Goal: Task Accomplishment & Management: Manage account settings

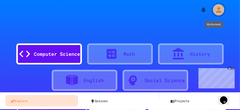
click at [218, 11] on icon "My Account" at bounding box center [218, 10] width 6 height 6
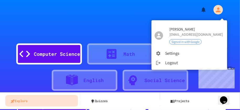
click at [187, 8] on div at bounding box center [120, 55] width 240 height 110
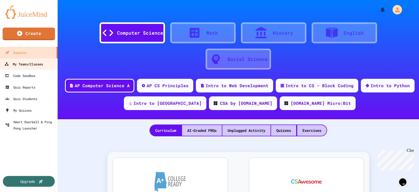
click at [38, 67] on div "My Teams/Classes" at bounding box center [23, 64] width 39 height 7
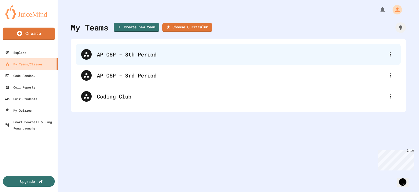
click at [136, 52] on div "AP CSP - 8th Period" at bounding box center [241, 54] width 288 height 8
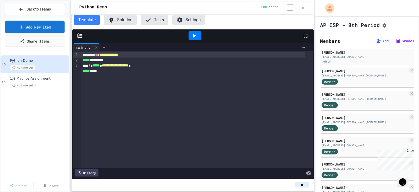
click at [48, 24] on link "Add New Item" at bounding box center [35, 27] width 60 height 12
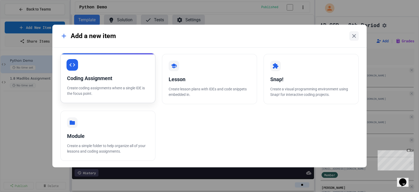
click at [133, 82] on div "Coding Assignment Create coding assignments where a single IDE is the focus poi…" at bounding box center [107, 78] width 95 height 50
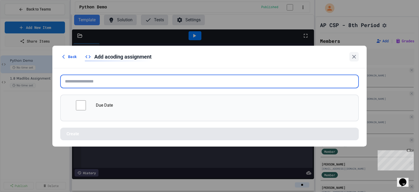
click at [133, 82] on input "text" at bounding box center [209, 81] width 299 height 14
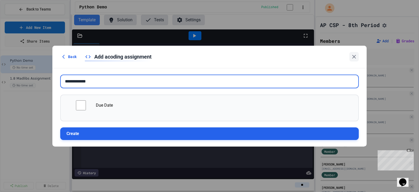
type input "**********"
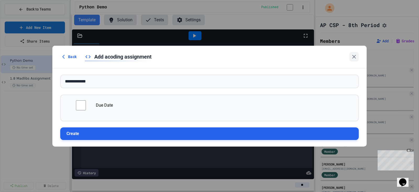
click at [111, 109] on button "Create" at bounding box center [209, 133] width 299 height 13
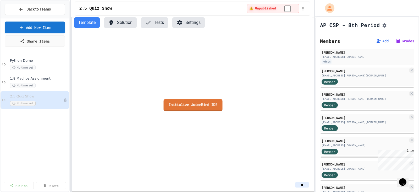
click at [195, 109] on link "Initialize JuiceMind IDE" at bounding box center [193, 105] width 59 height 12
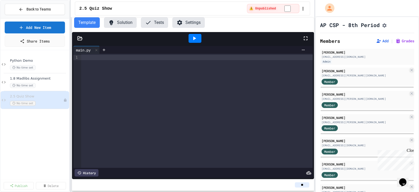
click at [187, 21] on button "Settings" at bounding box center [188, 22] width 33 height 10
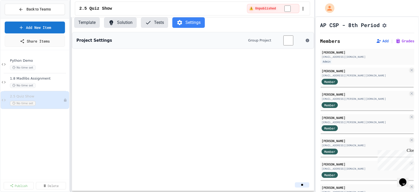
click at [128, 22] on button "Solution" at bounding box center [120, 22] width 33 height 10
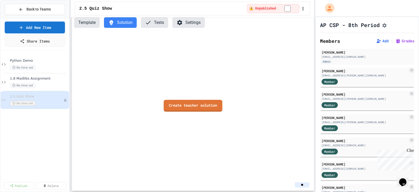
click at [160, 20] on button "Tests" at bounding box center [154, 22] width 27 height 10
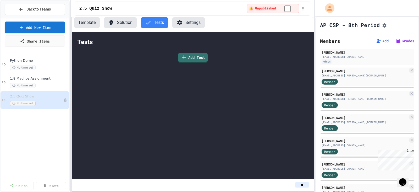
click at [184, 21] on button "Settings" at bounding box center [188, 22] width 33 height 10
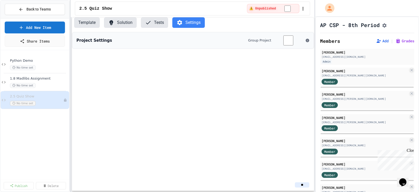
click at [86, 22] on button "Template" at bounding box center [87, 22] width 26 height 10
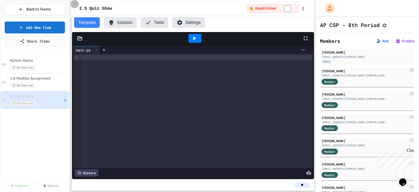
drag, startPoint x: 304, startPoint y: 10, endPoint x: 270, endPoint y: 9, distance: 33.6
click at [239, 8] on div "⚠️ Unpublished" at bounding box center [276, 8] width 58 height 9
click at [234, 26] on div "Template Solution Tests Settings" at bounding box center [193, 22] width 242 height 10
click at [199, 24] on button "Settings" at bounding box center [188, 22] width 33 height 10
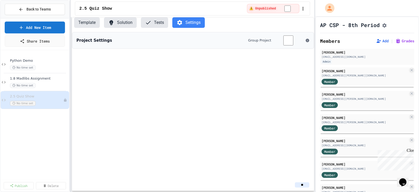
click at [92, 24] on button "Template" at bounding box center [87, 22] width 26 height 10
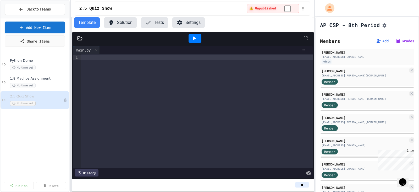
click at [239, 26] on button "Assignment Settings" at bounding box center [384, 25] width 5 height 6
click at [148, 109] on icon "Next month" at bounding box center [146, 138] width 4 height 4
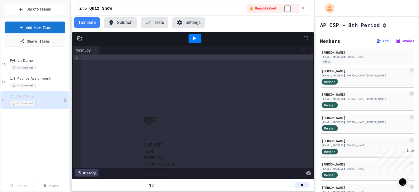
click at [149, 109] on button "6" at bounding box center [147, 158] width 2 height 6
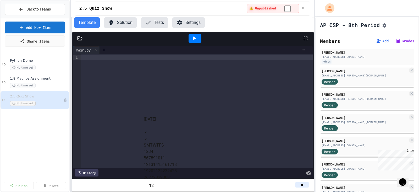
scroll to position [0, 0]
type input "**********"
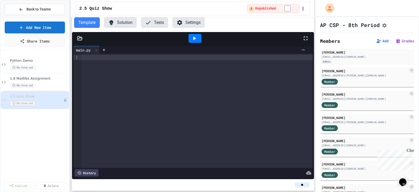
click at [55, 101] on div "No time set" at bounding box center [34, 103] width 48 height 5
click at [67, 99] on icon at bounding box center [65, 99] width 3 height 3
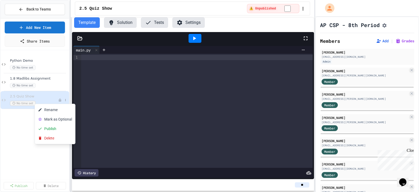
click at [67, 99] on div at bounding box center [209, 96] width 419 height 192
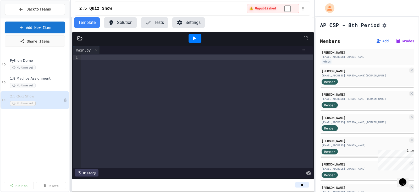
click at [195, 22] on button "Settings" at bounding box center [188, 22] width 33 height 10
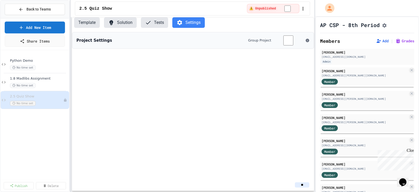
click at [232, 39] on div "Project Settings Group Project" at bounding box center [193, 40] width 242 height 17
click at [93, 43] on div "Project Settings Group Project" at bounding box center [193, 40] width 242 height 17
click at [239, 41] on div "Project Settings Group Project" at bounding box center [193, 40] width 242 height 17
click at [239, 41] on icon at bounding box center [307, 40] width 3 height 3
click at [201, 60] on div "Project Settings Group Project" at bounding box center [193, 105] width 242 height 147
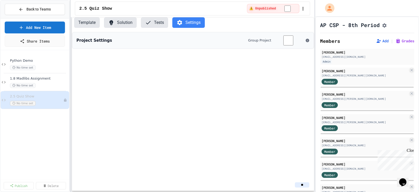
click at [94, 22] on button "Template" at bounding box center [87, 22] width 26 height 10
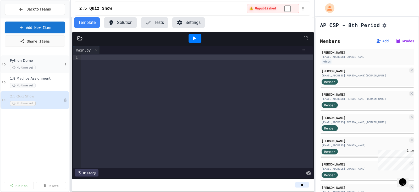
click at [47, 64] on div "Python Demo No time set" at bounding box center [36, 64] width 53 height 12
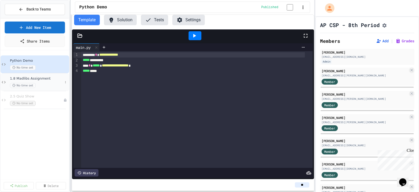
click at [48, 80] on span "1.8 Madlibs Assignment" at bounding box center [36, 78] width 53 height 4
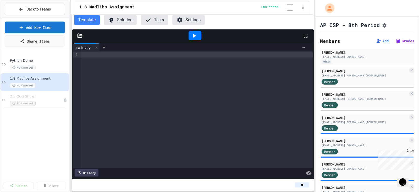
click at [180, 18] on icon at bounding box center [180, 20] width 6 height 6
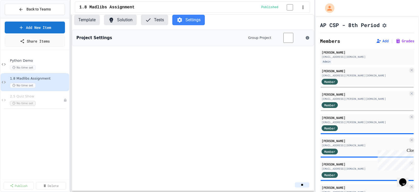
click at [95, 38] on h3 "Project Settings" at bounding box center [95, 38] width 36 height 6
click at [239, 8] on icon "button" at bounding box center [303, 7] width 5 height 5
click at [239, 8] on div at bounding box center [209, 96] width 419 height 192
click at [37, 99] on div "2.5 Quiz Show No time set" at bounding box center [34, 100] width 48 height 12
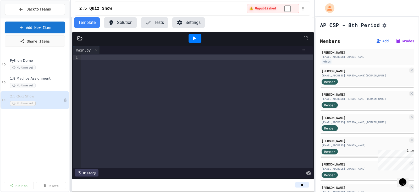
click at [239, 8] on icon "button" at bounding box center [303, 8] width 5 height 5
drag, startPoint x: 279, startPoint y: 121, endPoint x: 76, endPoint y: 120, distance: 202.4
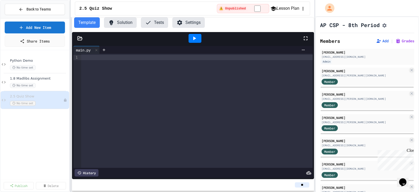
drag, startPoint x: 172, startPoint y: 126, endPoint x: 131, endPoint y: 127, distance: 40.9
drag, startPoint x: 102, startPoint y: 78, endPoint x: 267, endPoint y: 77, distance: 165.7
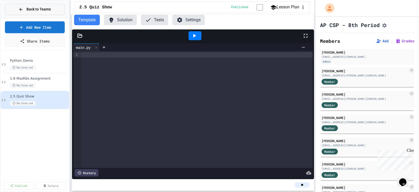
click at [40, 9] on span "Back to Teams" at bounding box center [38, 10] width 24 height 6
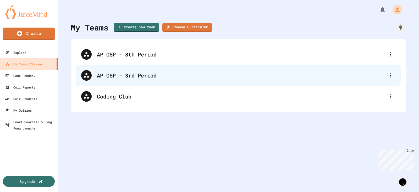
click at [128, 71] on div "AP CSP - 3rd Period" at bounding box center [238, 75] width 325 height 21
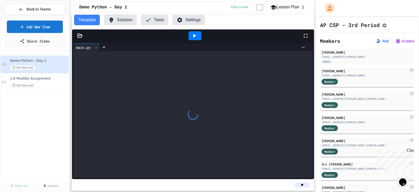
click at [52, 26] on link "Add New Item" at bounding box center [35, 26] width 56 height 12
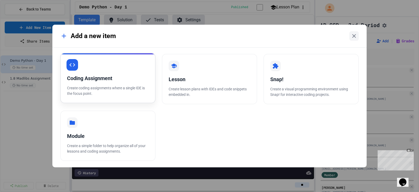
click at [140, 92] on p "Create coding assignments where a single IDE is the focus point." at bounding box center [108, 90] width 82 height 11
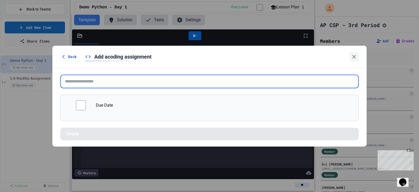
click at [91, 83] on input "text" at bounding box center [209, 81] width 299 height 14
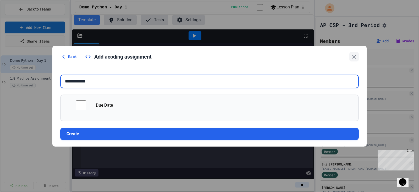
type input "**********"
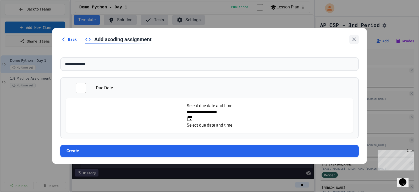
click at [187, 109] on input "**********" at bounding box center [208, 112] width 42 height 6
click at [193, 109] on icon "Choose date, selected date is Sep 26, 2025" at bounding box center [190, 118] width 6 height 6
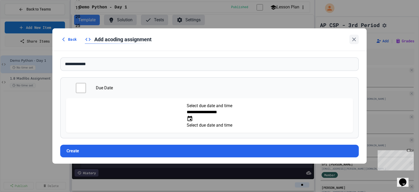
scroll to position [0, 0]
click at [103, 84] on li "AM" at bounding box center [89, 88] width 28 height 8
type input "**********"
click at [148, 109] on button "Create" at bounding box center [209, 150] width 299 height 13
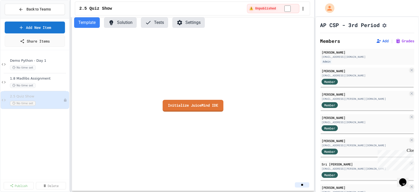
click at [239, 8] on icon "button" at bounding box center [303, 8] width 5 height 5
drag, startPoint x: 100, startPoint y: 79, endPoint x: 101, endPoint y: 73, distance: 5.6
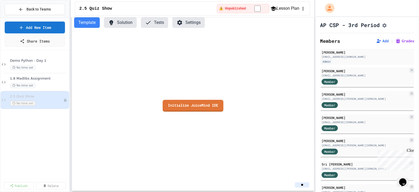
drag, startPoint x: 250, startPoint y: 121, endPoint x: 75, endPoint y: 119, distance: 175.1
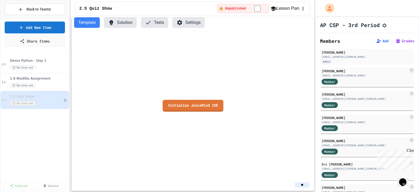
drag, startPoint x: 278, startPoint y: 118, endPoint x: 74, endPoint y: 118, distance: 203.9
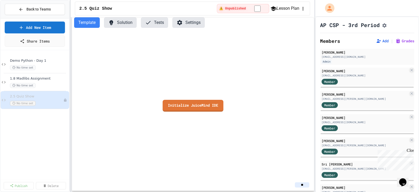
click at [177, 106] on link "Initialize JuiceMind IDE" at bounding box center [193, 105] width 62 height 12
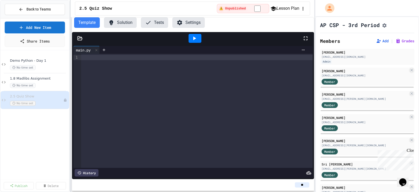
click at [186, 20] on button "Settings" at bounding box center [188, 22] width 33 height 10
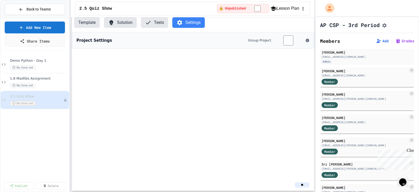
click at [95, 20] on button "Template" at bounding box center [87, 22] width 26 height 10
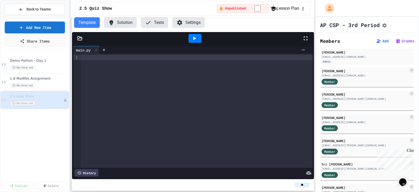
click at [239, 27] on icon "Assignment Settings" at bounding box center [385, 25] width 4 height 4
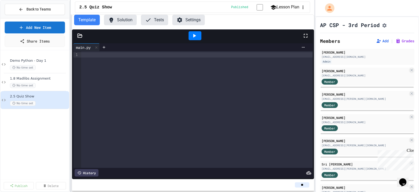
click at [54, 109] on div "Demo Python - Day 1 No time set 1.8 Madlibs Assignment No time set 2.5 Quiz Sho…" at bounding box center [35, 114] width 69 height 125
